Goal: Task Accomplishment & Management: Use online tool/utility

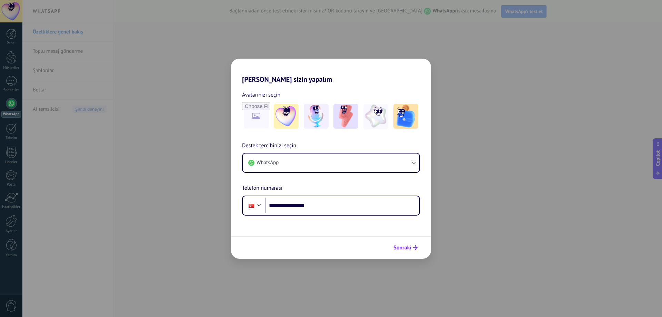
type input "**********"
click at [403, 247] on span "Sonraki" at bounding box center [402, 247] width 18 height 5
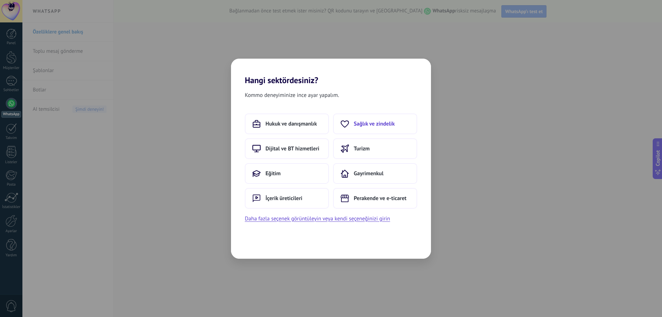
click at [365, 124] on span "Sağlık ve zindelik" at bounding box center [374, 123] width 41 height 7
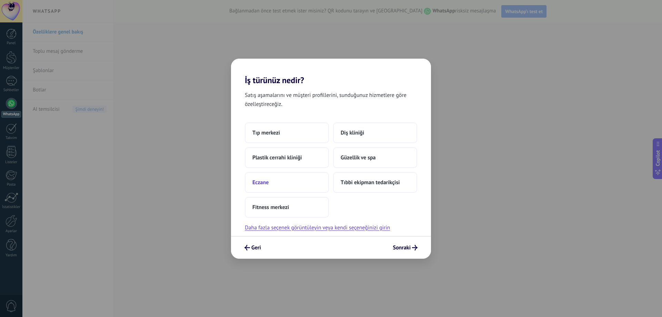
click at [263, 181] on span "Eczane" at bounding box center [260, 182] width 16 height 7
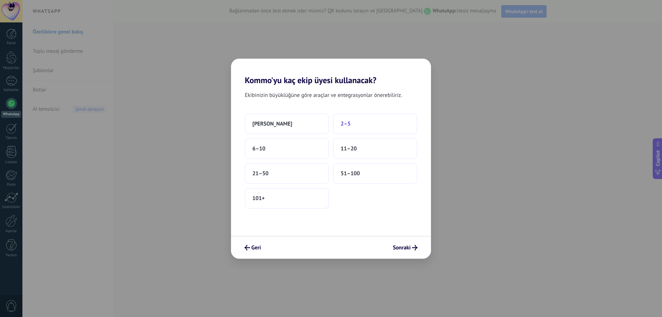
click at [353, 123] on button "2–5" at bounding box center [375, 123] width 84 height 21
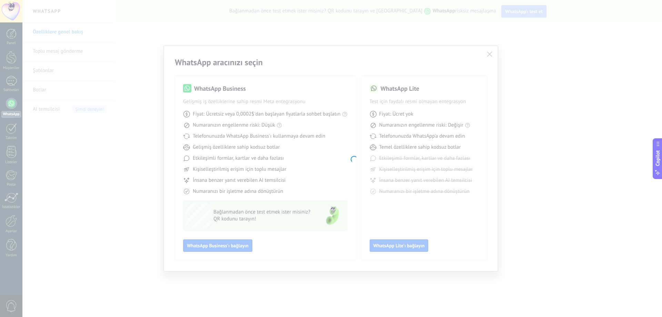
click at [371, 197] on body ".abecls-1,.abecls-2{fill-rule:evenodd}.abecls-2{fill:#fff} .abhcls-1{fill:none}…" at bounding box center [331, 158] width 662 height 317
click at [624, 131] on body ".abecls-1,.abecls-2{fill-rule:evenodd}.abecls-2{fill:#fff} .abhcls-1{fill:none}…" at bounding box center [331, 158] width 662 height 317
click at [113, 99] on body ".abecls-1,.abecls-2{fill-rule:evenodd}.abecls-2{fill:#fff} .abhcls-1{fill:none}…" at bounding box center [331, 158] width 662 height 317
click at [520, 140] on body ".abecls-1,.abecls-2{fill-rule:evenodd}.abecls-2{fill:#fff} .abhcls-1{fill:none}…" at bounding box center [331, 158] width 662 height 317
click at [662, 170] on button "Copilot" at bounding box center [658, 158] width 10 height 41
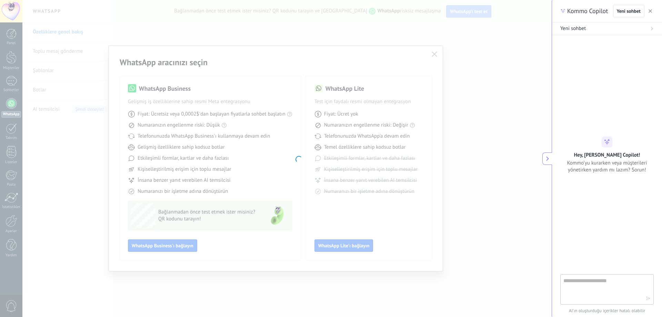
click at [651, 10] on use "button" at bounding box center [650, 10] width 3 height 3
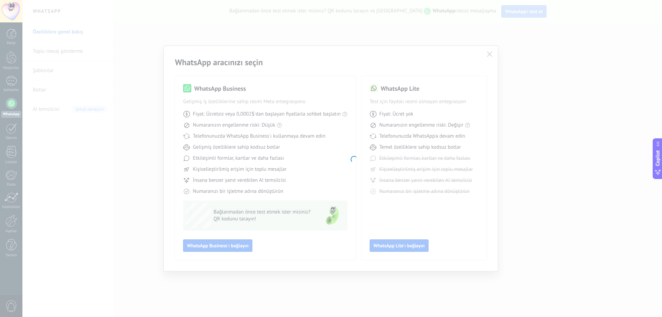
click at [0, 32] on div "WhatsApp aracınızı seçin WhatsApp Business Gelişmiş iş özelliklerine sahip resm…" at bounding box center [331, 158] width 662 height 317
click at [120, 169] on body ".abecls-1,.abecls-2{fill-rule:evenodd}.abecls-2{fill:#fff} .abhcls-1{fill:none}…" at bounding box center [331, 158] width 662 height 317
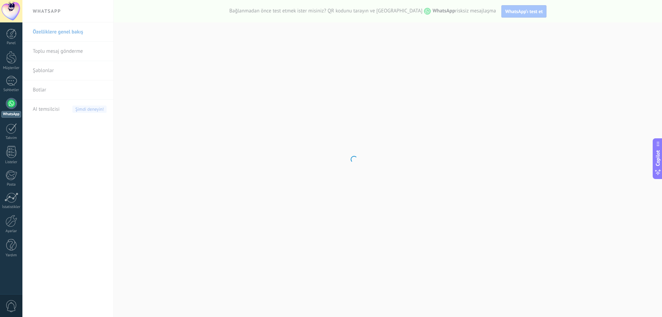
click at [7, 104] on div at bounding box center [11, 103] width 11 height 11
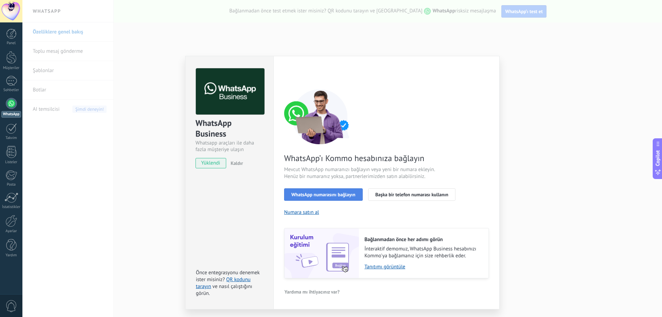
click at [301, 194] on span "WhatsApp numarasını bağlayın" at bounding box center [323, 194] width 64 height 5
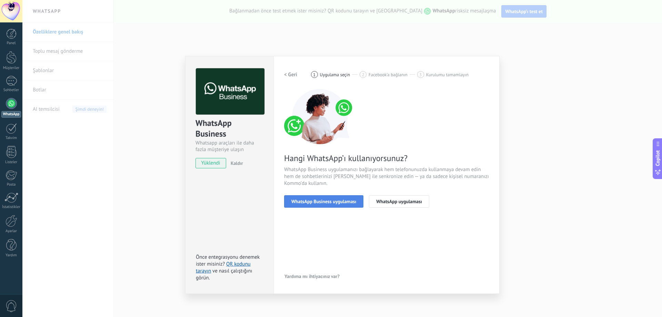
click at [318, 199] on span "WhatsApp Business uygulaması" at bounding box center [323, 201] width 65 height 5
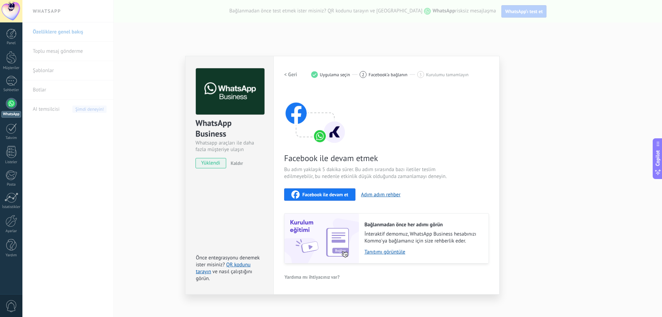
click at [206, 163] on span "yüklendi" at bounding box center [211, 163] width 30 height 10
click at [334, 135] on img at bounding box center [315, 116] width 62 height 55
click at [322, 136] on img at bounding box center [315, 116] width 62 height 55
drag, startPoint x: 284, startPoint y: 167, endPoint x: 441, endPoint y: 166, distance: 156.5
click at [441, 166] on span "Bu adım yaklaşık 5 dakika sürer. Bu adım sırasında bazı iletiler teslim edilmey…" at bounding box center [366, 173] width 164 height 14
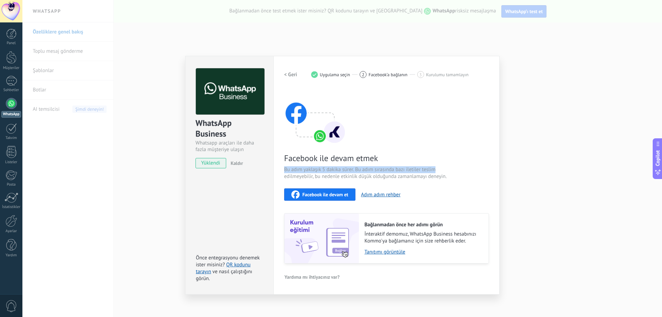
click at [447, 171] on span "Bu adım yaklaşık 5 dakika sürer. Bu adım sırasında bazı iletiler teslim edilmey…" at bounding box center [366, 173] width 164 height 14
click at [231, 264] on link "QR kodunu tarayın" at bounding box center [223, 267] width 55 height 13
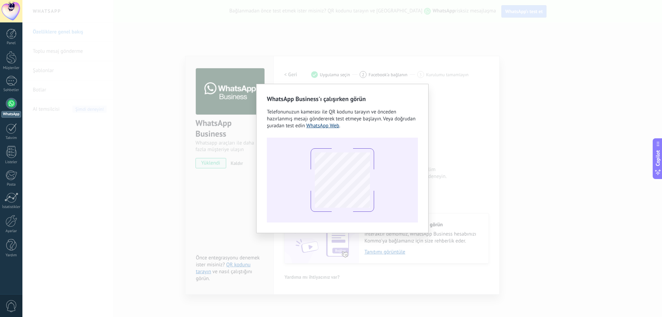
click at [335, 126] on link "WhatsApp Web" at bounding box center [322, 125] width 33 height 7
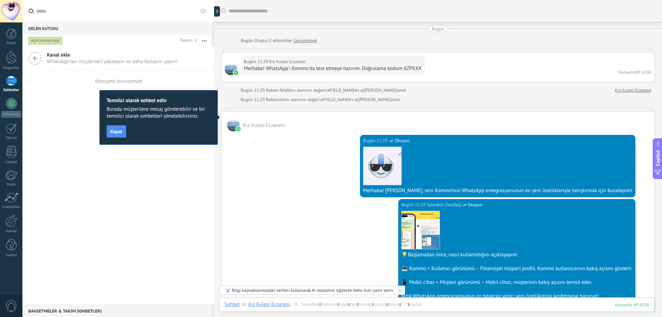
scroll to position [10, 0]
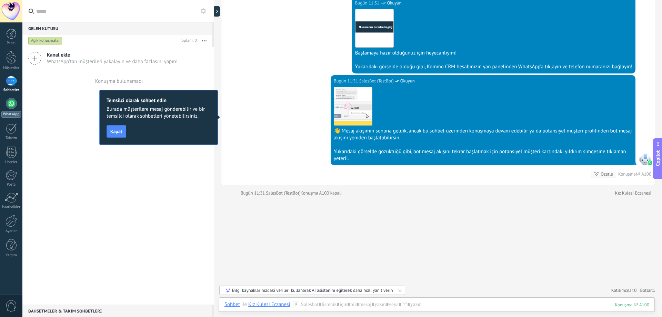
click at [7, 113] on div "WhatsApp" at bounding box center [11, 114] width 20 height 7
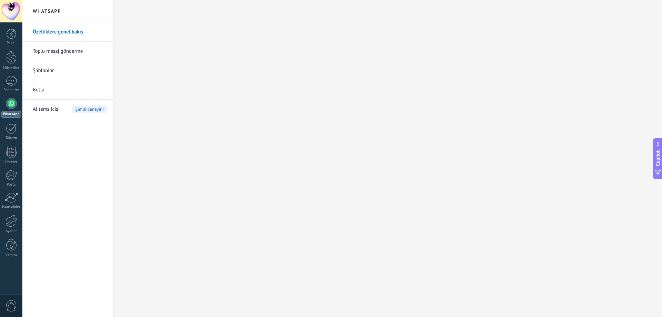
click at [87, 181] on div "Özelliklere genel bakış Toplu mesaj gönderme Şablonlar Botlar AI temsilcisi Şim…" at bounding box center [67, 169] width 91 height 294
click at [69, 52] on link "Toplu mesaj gönderme" at bounding box center [70, 51] width 74 height 19
click at [50, 50] on link "Toplu mesaj gönderme" at bounding box center [70, 51] width 74 height 19
drag, startPoint x: 446, startPoint y: 148, endPoint x: 227, endPoint y: 148, distance: 219.3
click at [446, 148] on div at bounding box center [388, 158] width 548 height 317
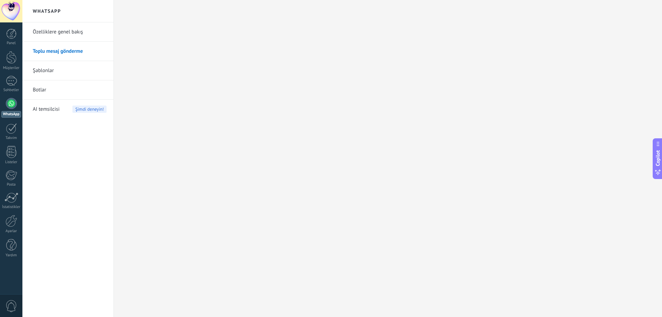
click at [43, 72] on link "Şablonlar" at bounding box center [70, 70] width 74 height 19
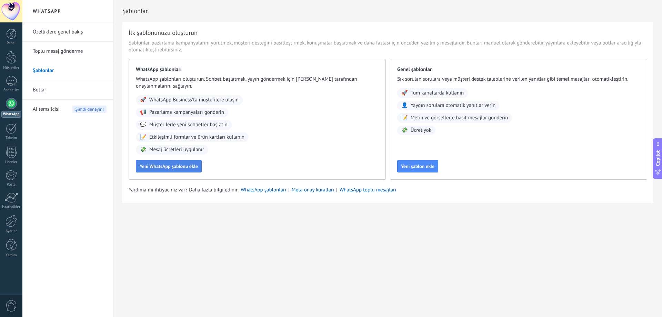
click at [173, 167] on span "Yeni WhatsApp şablonu ekle" at bounding box center [169, 166] width 58 height 5
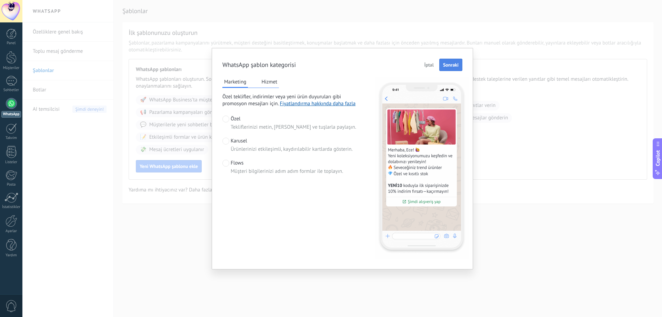
click at [451, 67] on span "Sonraki" at bounding box center [451, 64] width 16 height 5
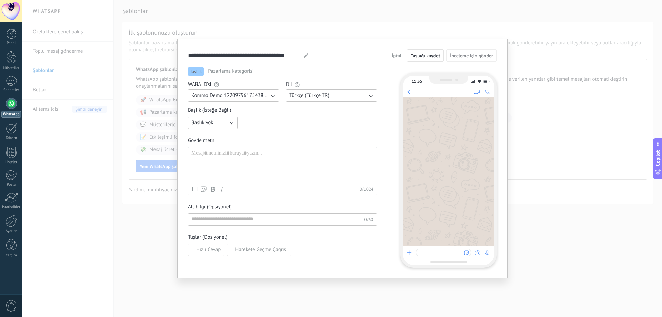
click at [210, 157] on div at bounding box center [282, 166] width 182 height 33
click at [211, 154] on div "**********" at bounding box center [282, 166] width 182 height 33
click at [236, 162] on div "**********" at bounding box center [282, 166] width 182 height 33
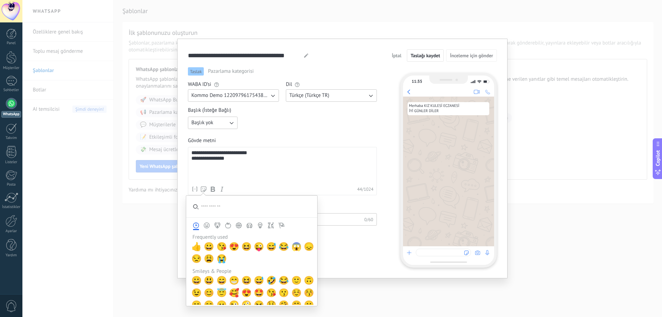
click at [211, 207] on input "search" at bounding box center [251, 207] width 131 height 22
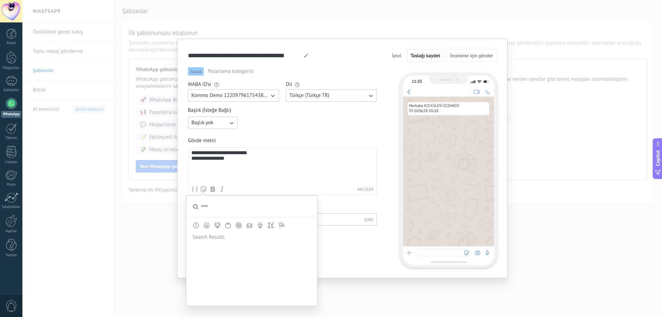
type input "*****"
click at [224, 223] on button "Food & Drink" at bounding box center [228, 225] width 11 height 6
click at [227, 225] on icon "Food & Drink" at bounding box center [228, 225] width 6 height 6
click at [243, 225] on button "Activity (emoji control)" at bounding box center [238, 225] width 11 height 6
drag, startPoint x: 218, startPoint y: 208, endPoint x: 0, endPoint y: 208, distance: 217.6
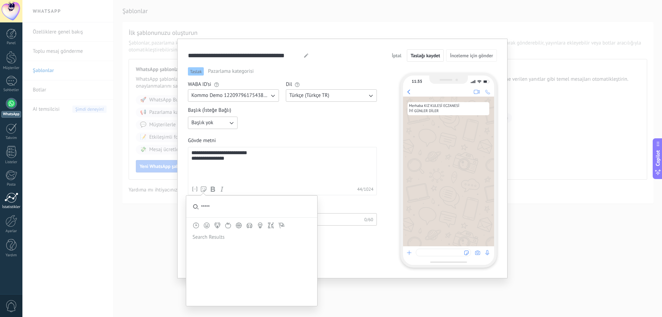
click at [39, 207] on div "**********" at bounding box center [342, 158] width 640 height 317
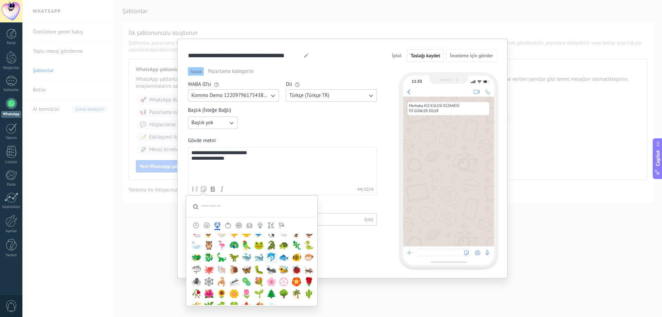
scroll to position [690, 0]
click at [210, 292] on span "🌺" at bounding box center [209, 294] width 10 height 10
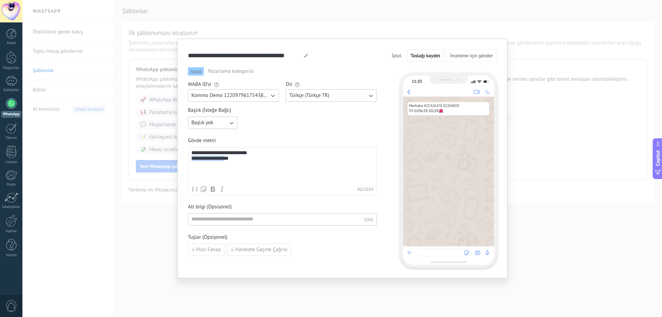
drag, startPoint x: 231, startPoint y: 160, endPoint x: 192, endPoint y: 165, distance: 39.9
click at [192, 165] on div "**********" at bounding box center [282, 166] width 182 height 33
click at [424, 56] on span "Taslağı kaydet" at bounding box center [425, 55] width 29 height 5
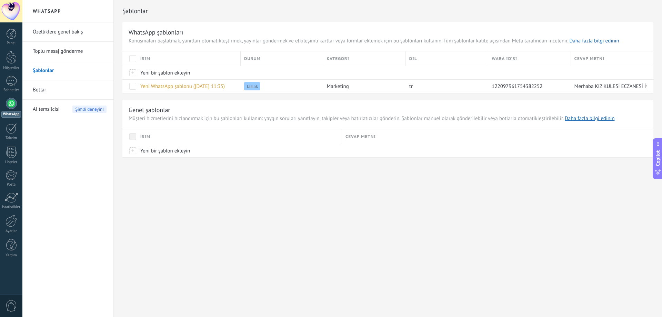
click at [37, 90] on link "Botlar" at bounding box center [70, 89] width 74 height 19
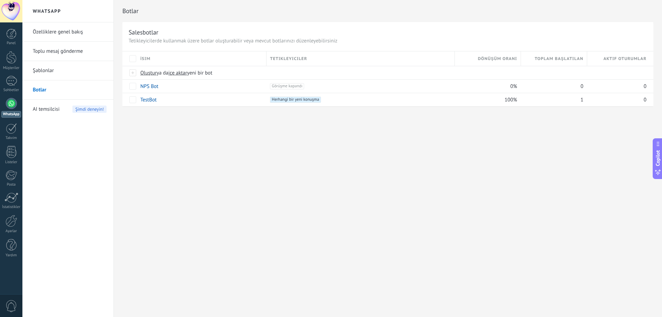
click at [41, 70] on link "Şablonlar" at bounding box center [70, 70] width 74 height 19
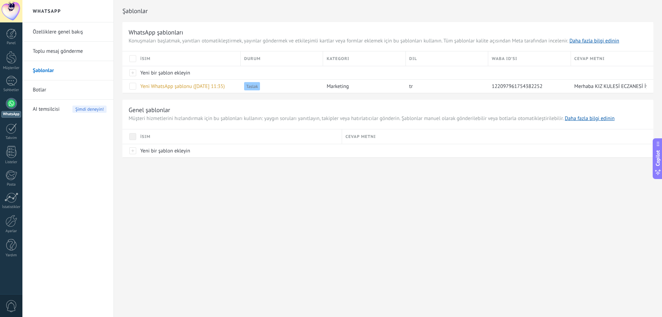
click at [51, 48] on link "Toplu mesaj gönderme" at bounding box center [70, 51] width 74 height 19
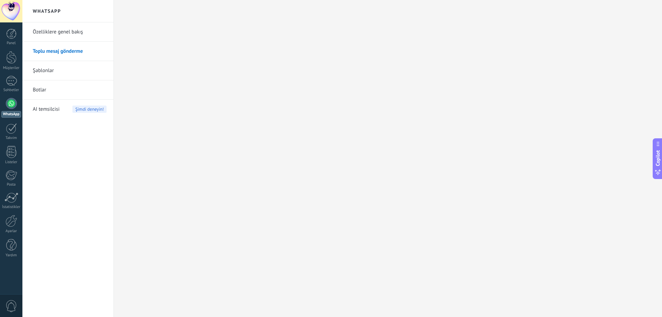
click at [75, 31] on link "Özelliklere genel bakış" at bounding box center [70, 31] width 74 height 19
click at [43, 87] on link "Botlar" at bounding box center [70, 89] width 74 height 19
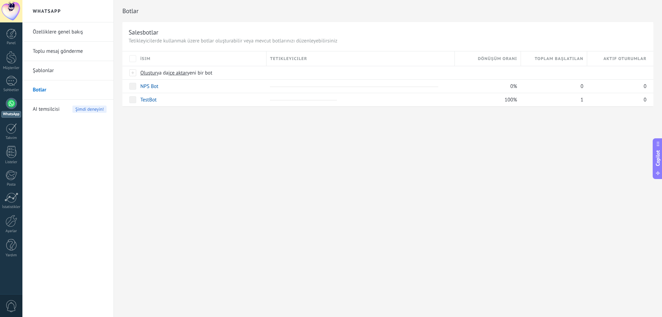
click at [35, 68] on link "Şablonlar" at bounding box center [70, 70] width 74 height 19
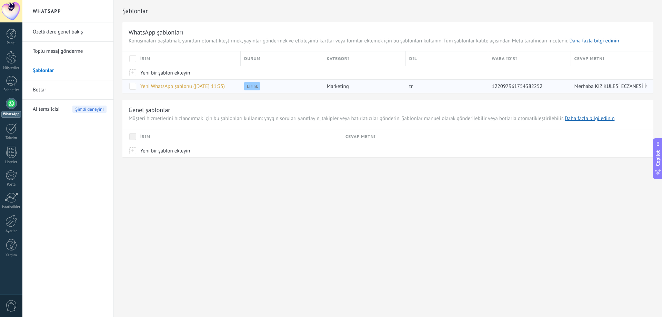
click at [595, 88] on span "Merhaba KIZ KULESİ ECZANESİ İyi günler diler.🌺" at bounding box center [629, 86] width 110 height 7
click at [503, 86] on span "122097961754382252" at bounding box center [517, 86] width 51 height 7
click at [207, 85] on span "Yeni WhatsApp şablonu (07.10.2025 11:35)" at bounding box center [182, 86] width 84 height 7
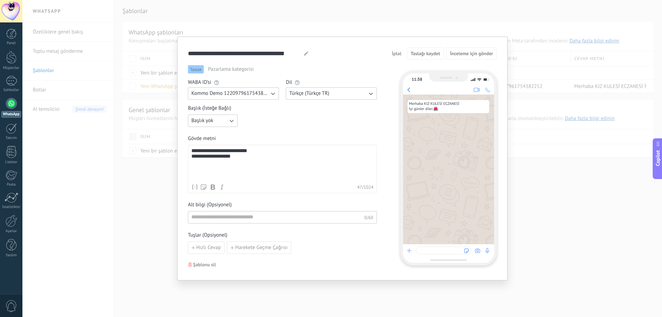
click at [236, 156] on div "**********" at bounding box center [282, 164] width 182 height 33
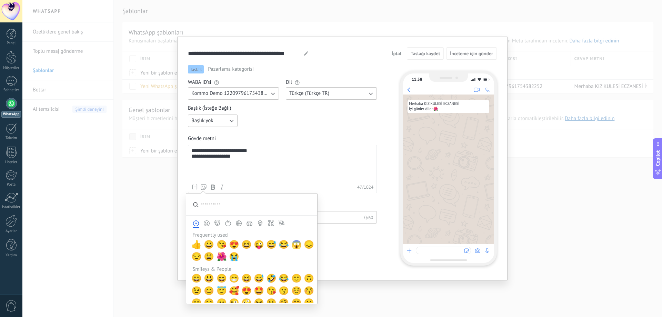
click at [204, 186] on use at bounding box center [204, 187] width 6 height 6
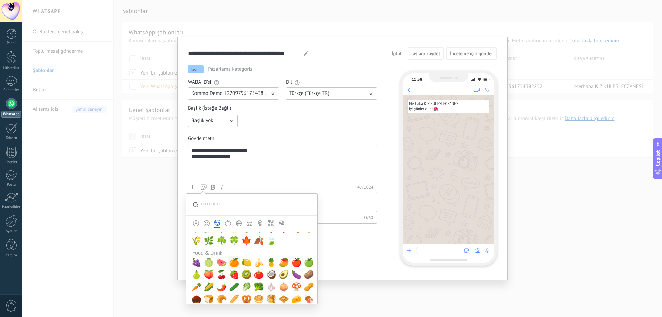
scroll to position [719, 0]
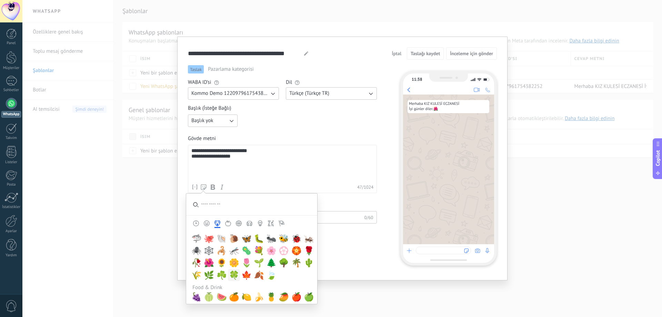
click at [231, 274] on span "🍀" at bounding box center [234, 275] width 10 height 10
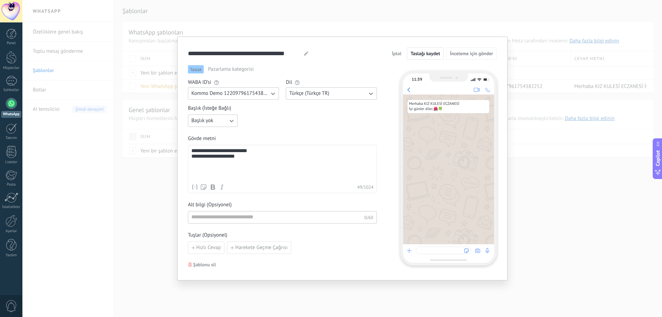
click at [233, 162] on div "**********" at bounding box center [282, 164] width 182 height 33
click at [238, 165] on div "**********" at bounding box center [282, 164] width 182 height 33
click at [432, 52] on span "Taslağı kaydet" at bounding box center [425, 53] width 29 height 5
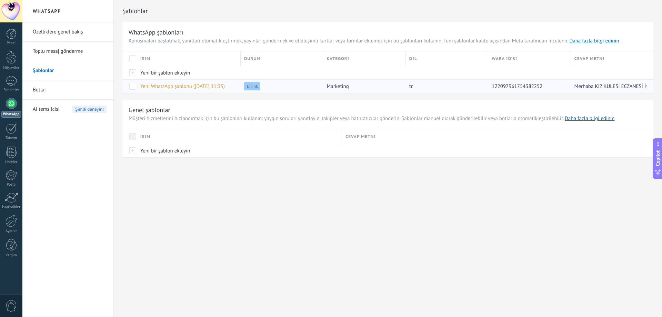
click at [168, 85] on span "Yeni WhatsApp şablonu (07.10.2025 11:35)" at bounding box center [182, 86] width 84 height 7
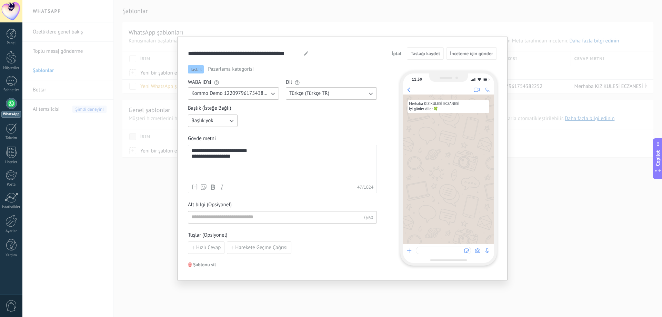
click at [394, 53] on span "İptal" at bounding box center [397, 53] width 10 height 5
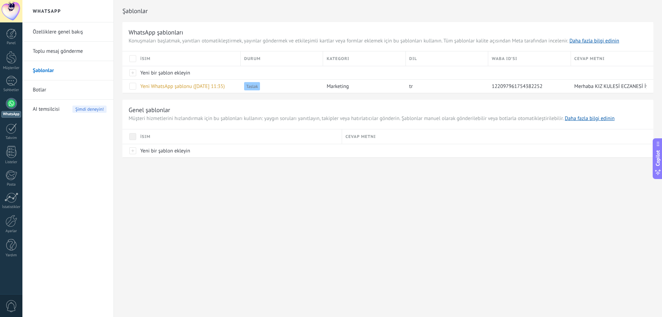
click at [242, 233] on div "WhatsApp Özelliklere genel bakış Toplu mesaj gönderme Şablonlar Botlar AI temsi…" at bounding box center [342, 158] width 640 height 317
